Goal: Find specific page/section: Find specific page/section

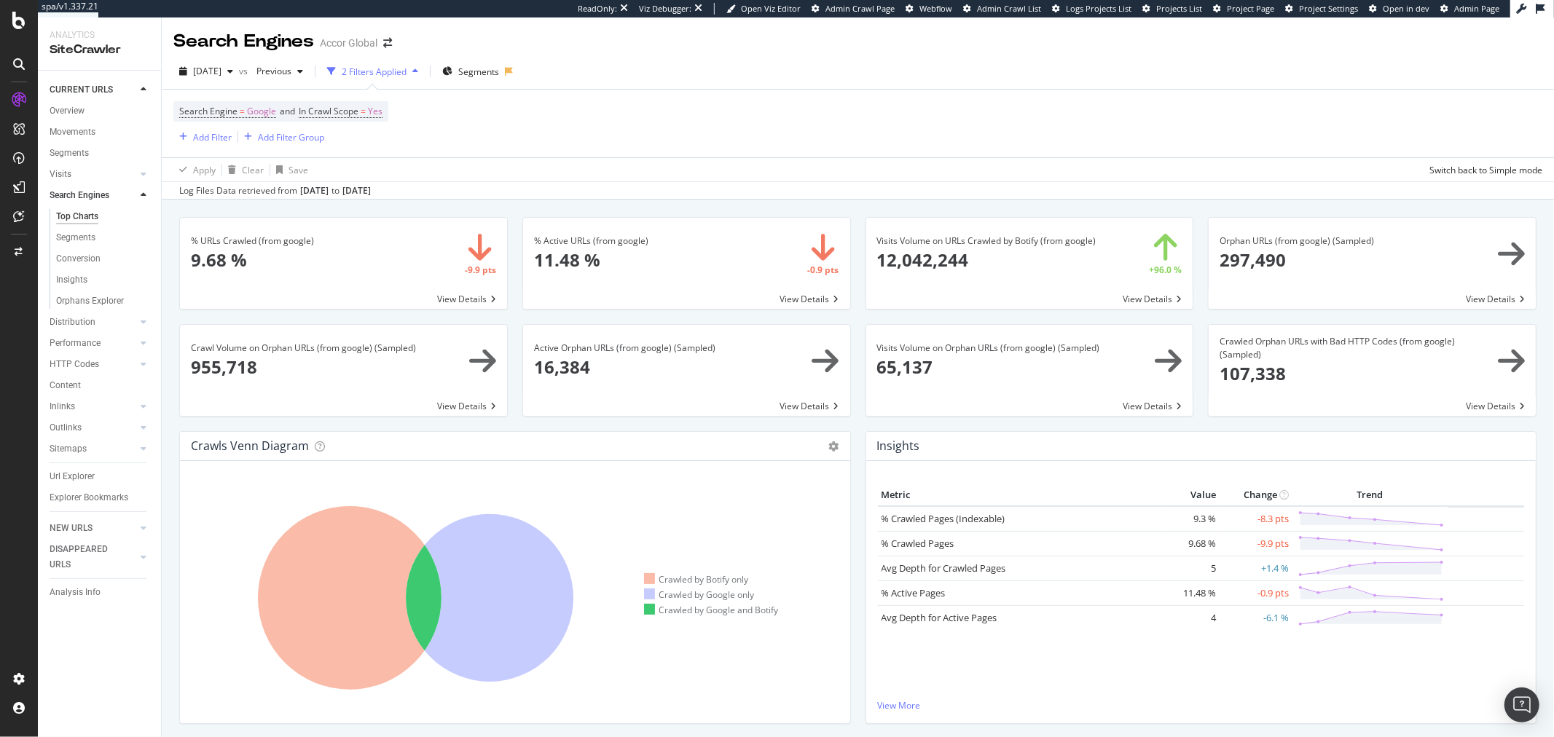
click at [1410, 48] on div "Search Engines Accor Global" at bounding box center [858, 35] width 1392 height 36
click at [1472, 17] on div "Search Engines Accor Global" at bounding box center [858, 35] width 1392 height 36
click at [1474, 12] on span "Admin Page" at bounding box center [1476, 8] width 45 height 11
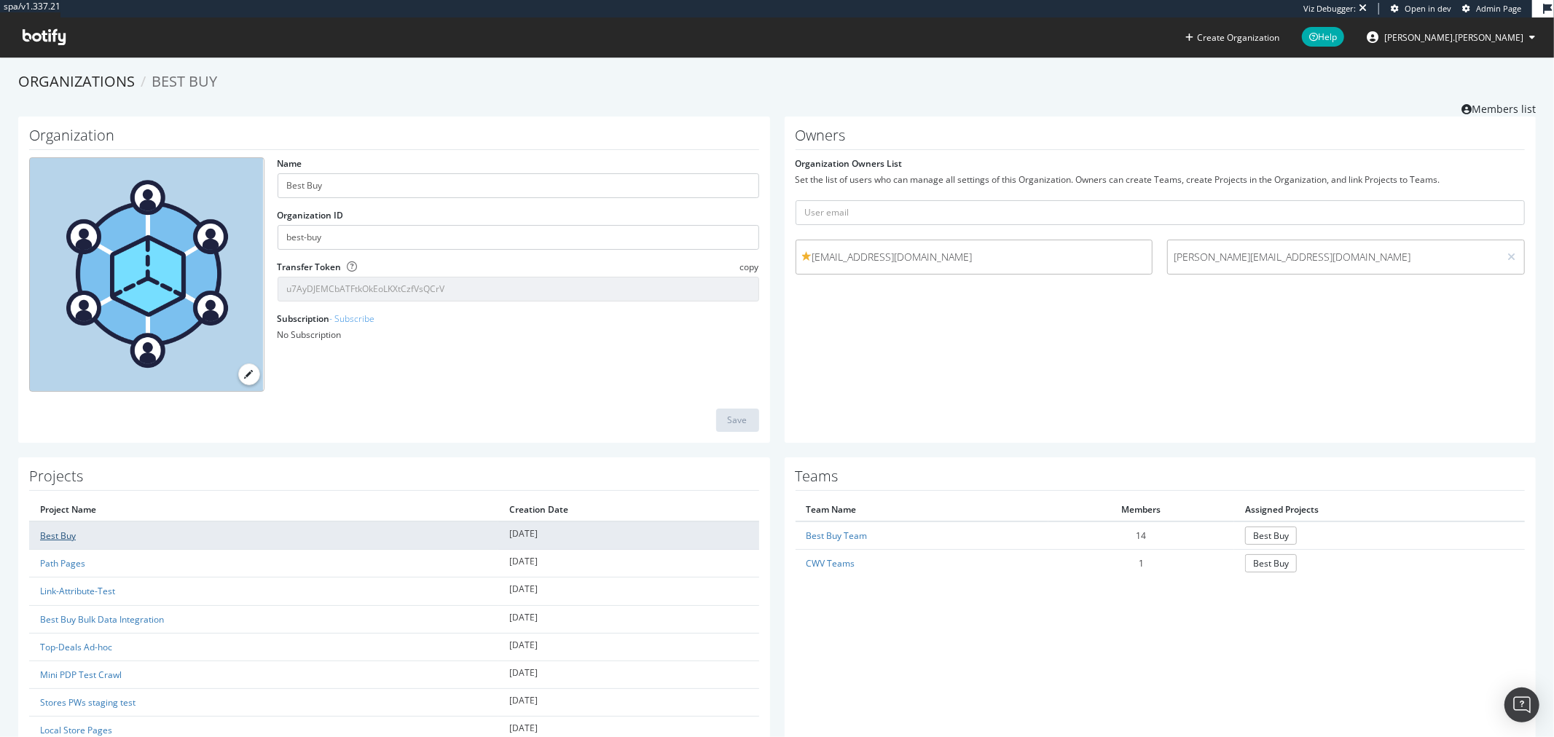
click at [71, 535] on link "Best Buy" at bounding box center [58, 536] width 36 height 12
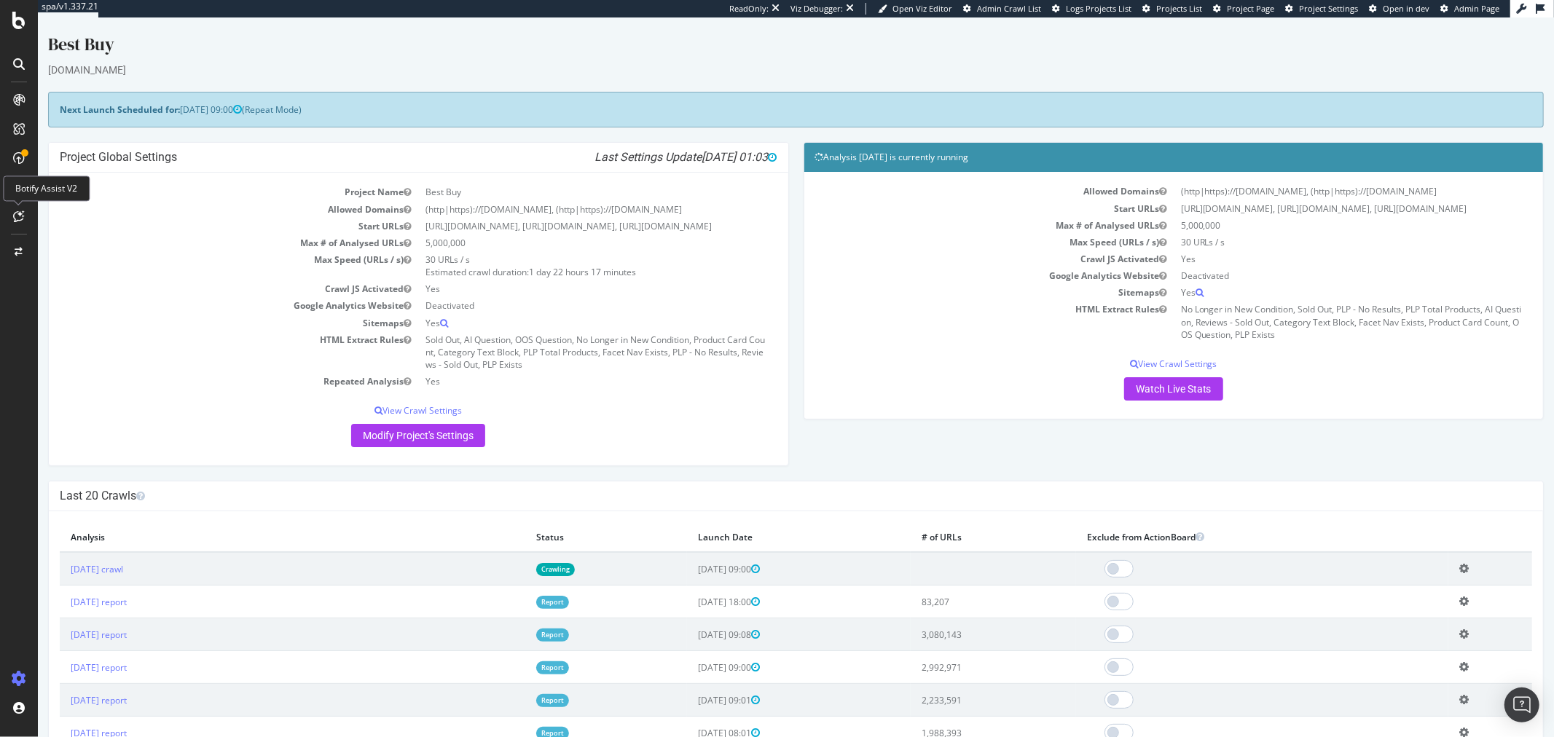
click at [15, 220] on icon at bounding box center [19, 217] width 11 height 12
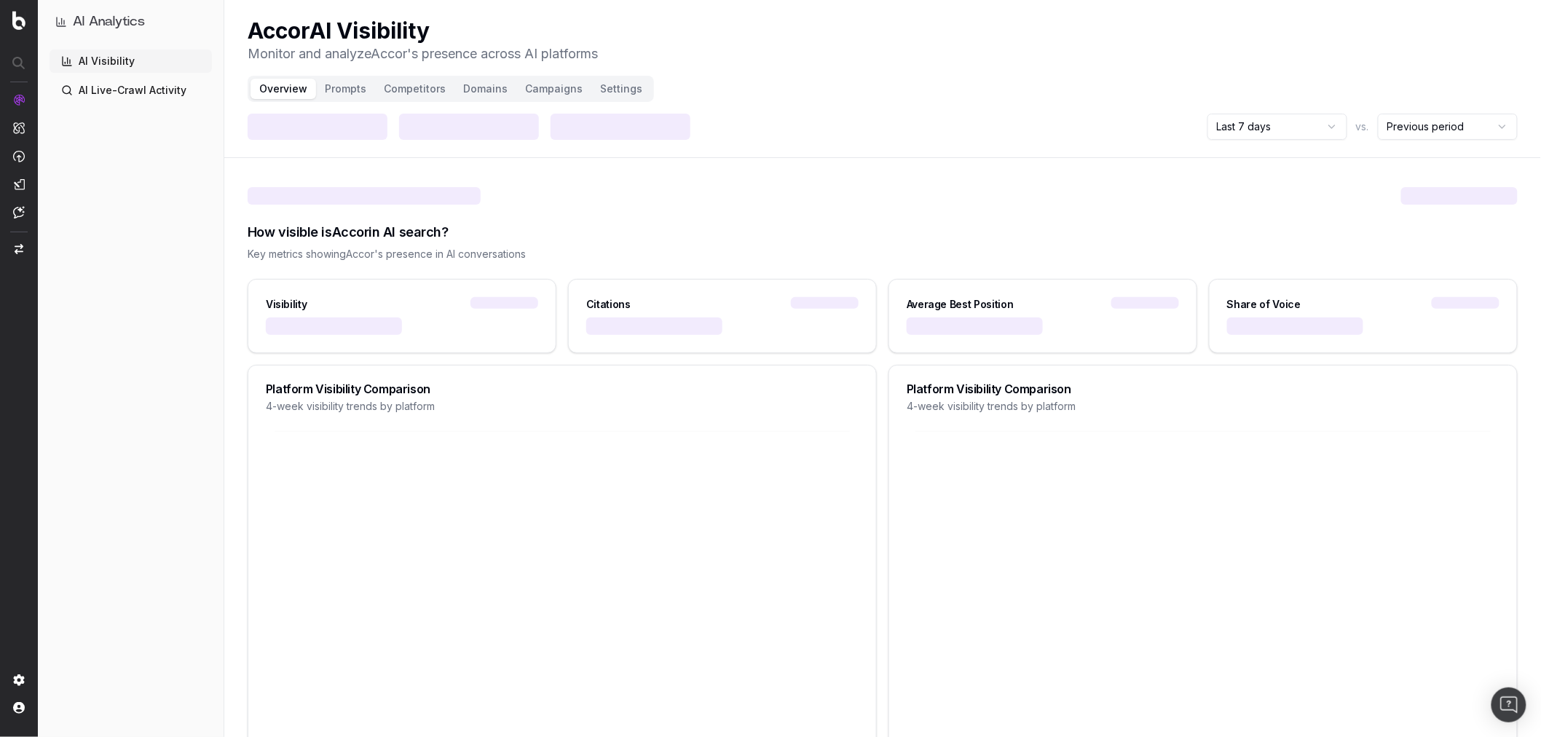
click at [338, 90] on button "Prompts" at bounding box center [345, 89] width 59 height 20
